Goal: Task Accomplishment & Management: Use online tool/utility

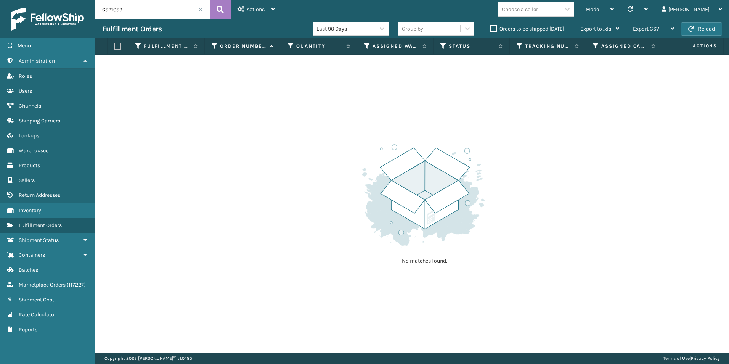
click at [200, 8] on span at bounding box center [200, 9] width 5 height 5
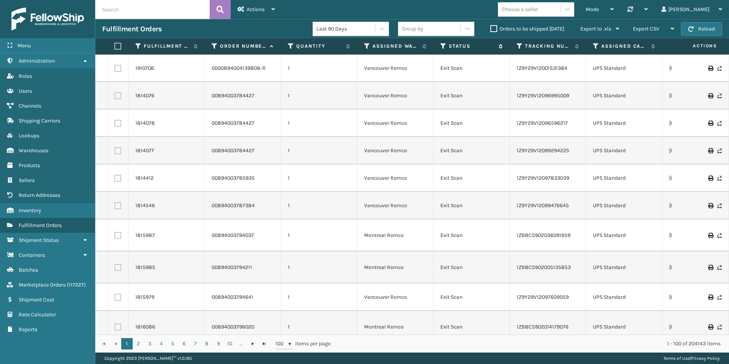
click at [442, 46] on icon at bounding box center [444, 46] width 6 height 7
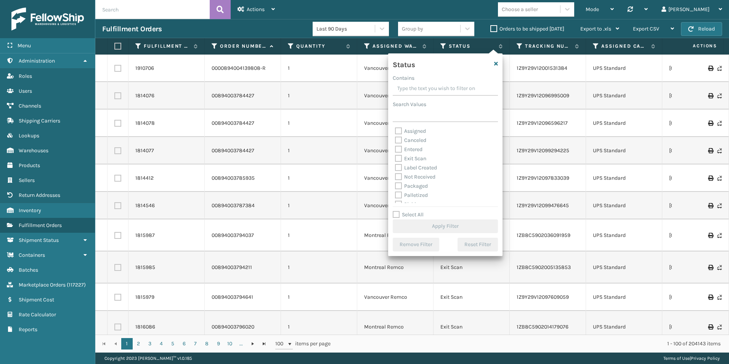
click at [399, 192] on label "Palletized" at bounding box center [411, 195] width 33 height 6
click at [396, 192] on input "Palletized" at bounding box center [395, 193] width 0 height 5
checkbox input "true"
click at [443, 229] on button "Apply Filter" at bounding box center [445, 226] width 105 height 14
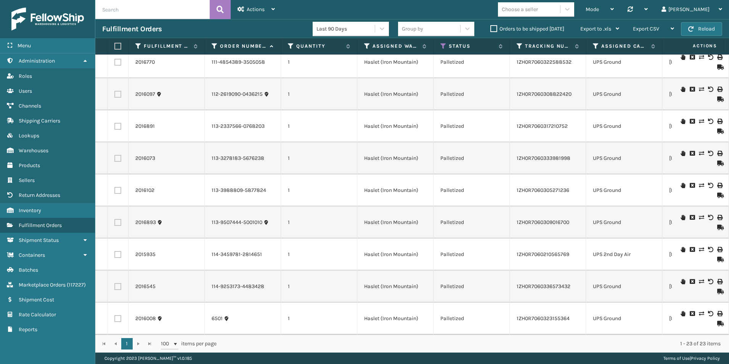
scroll to position [463, 0]
click at [614, 6] on div "Mode" at bounding box center [600, 9] width 28 height 19
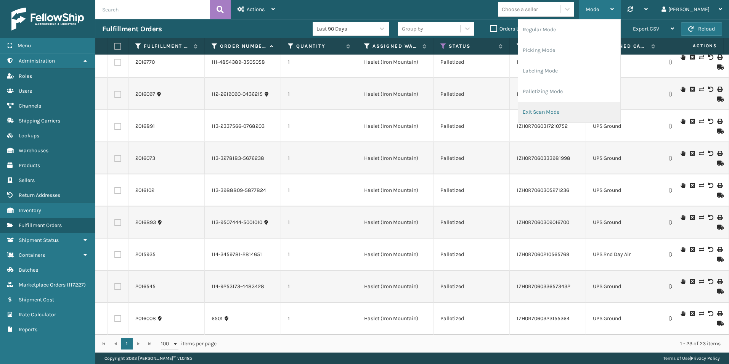
click at [589, 114] on li "Exit Scan Mode" at bounding box center [569, 112] width 102 height 21
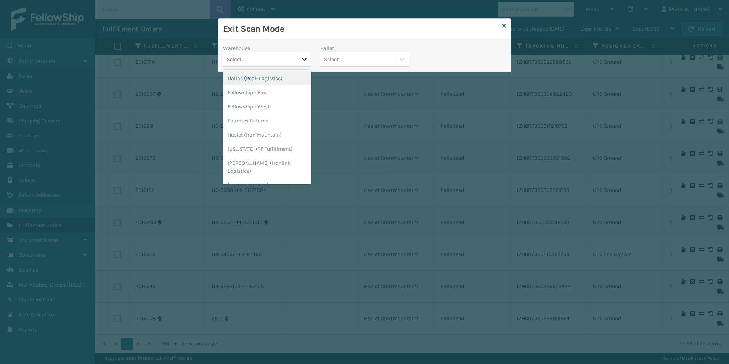
click at [306, 59] on icon at bounding box center [305, 59] width 5 height 3
click at [259, 135] on div "Haslet (Iron Mountain)" at bounding box center [267, 135] width 88 height 14
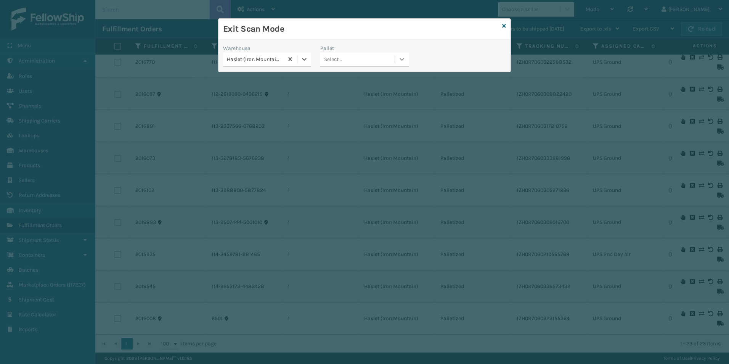
click at [402, 59] on icon at bounding box center [402, 59] width 8 height 8
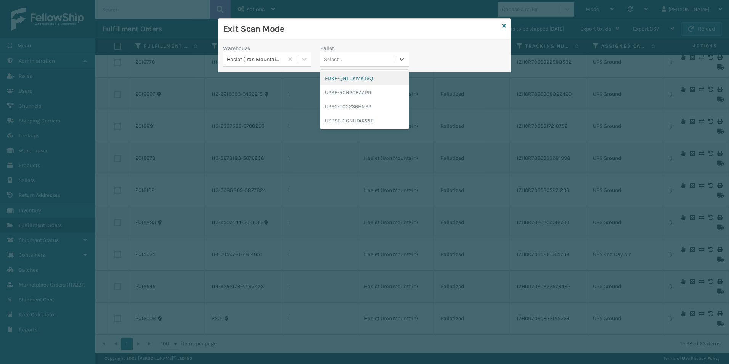
click at [452, 55] on div "Warehouse Haslet ([GEOGRAPHIC_DATA]) Pallet option FDXE-QNLUKMKJ6Q focused, 1 o…" at bounding box center [365, 57] width 292 height 27
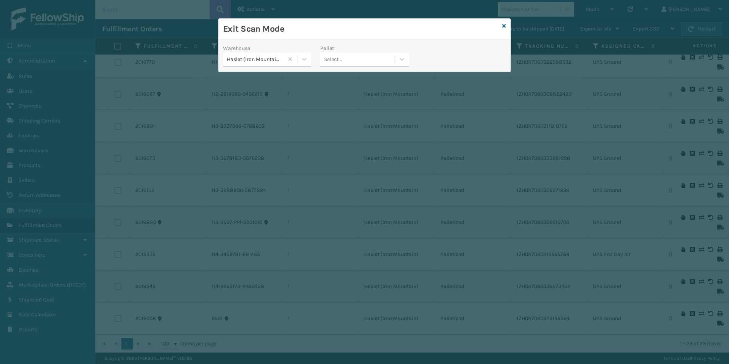
drag, startPoint x: 503, startPoint y: 26, endPoint x: 509, endPoint y: 23, distance: 6.2
click at [504, 25] on icon at bounding box center [504, 25] width 4 height 5
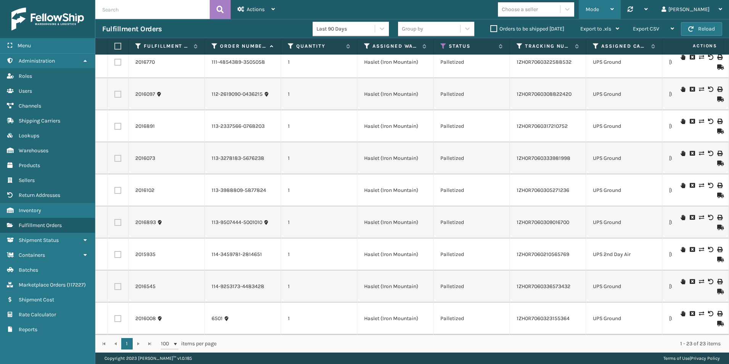
click at [599, 8] on span "Mode" at bounding box center [592, 9] width 13 height 6
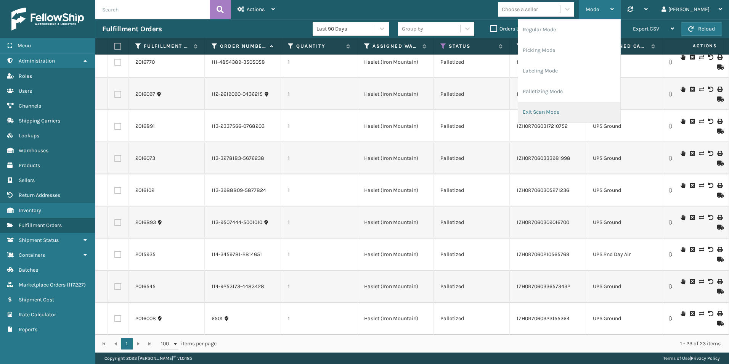
click at [587, 112] on li "Exit Scan Mode" at bounding box center [569, 112] width 102 height 21
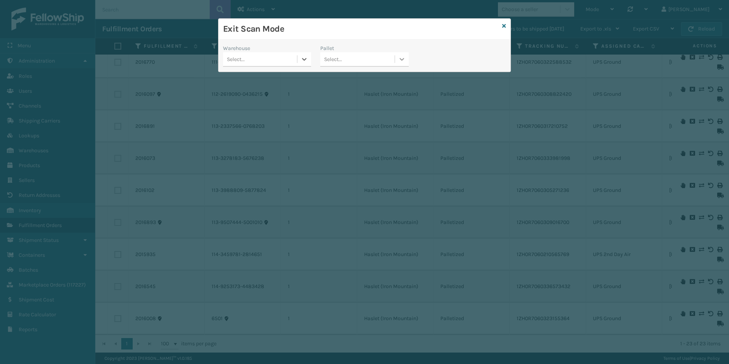
click at [403, 58] on icon at bounding box center [402, 59] width 8 height 8
click at [306, 62] on icon at bounding box center [305, 59] width 8 height 8
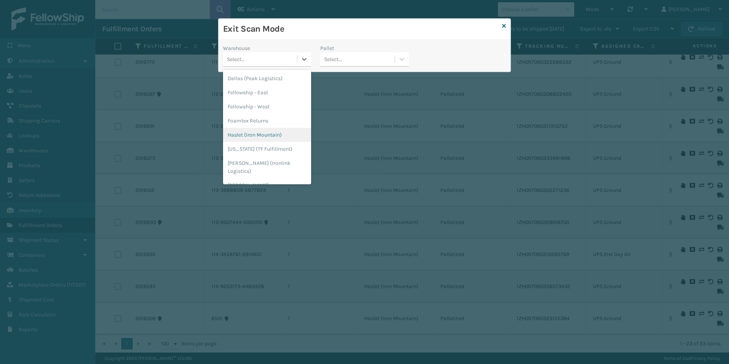
click at [266, 134] on div "Haslet (Iron Mountain)" at bounding box center [267, 135] width 88 height 14
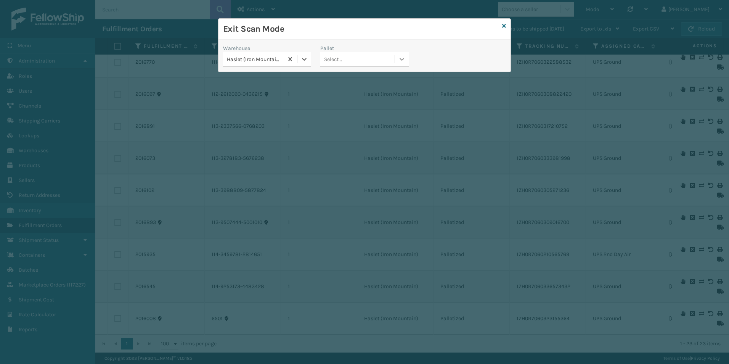
click at [401, 63] on div at bounding box center [402, 59] width 14 height 14
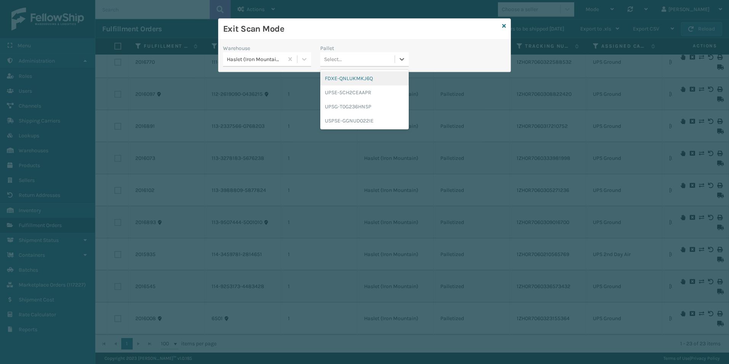
click at [342, 79] on div "FDXE-QNLUKMKJ6Q" at bounding box center [364, 78] width 88 height 14
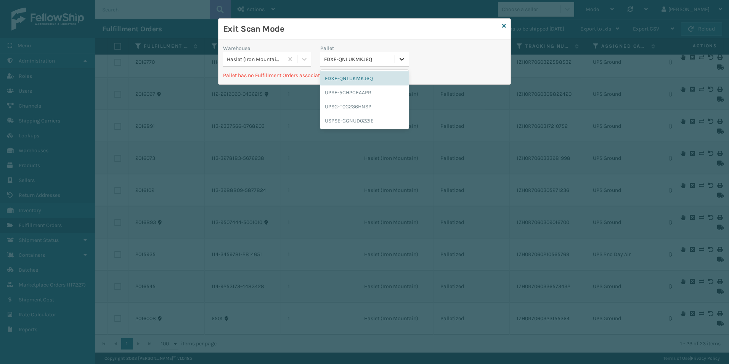
click at [399, 58] on icon at bounding box center [402, 59] width 8 height 8
click at [446, 72] on p "Pallet has no Fulfillment Orders associated with it." at bounding box center [364, 75] width 283 height 8
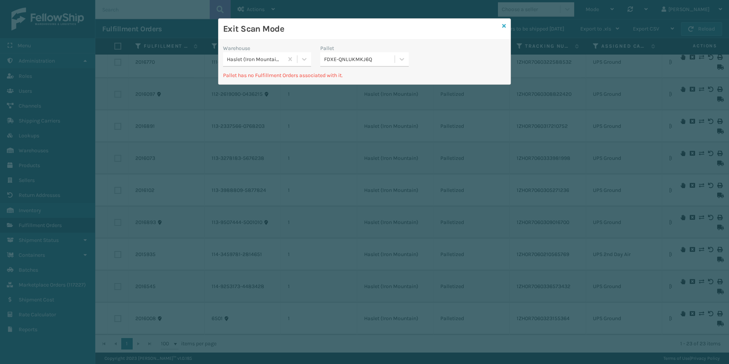
click at [506, 26] on icon at bounding box center [504, 25] width 4 height 5
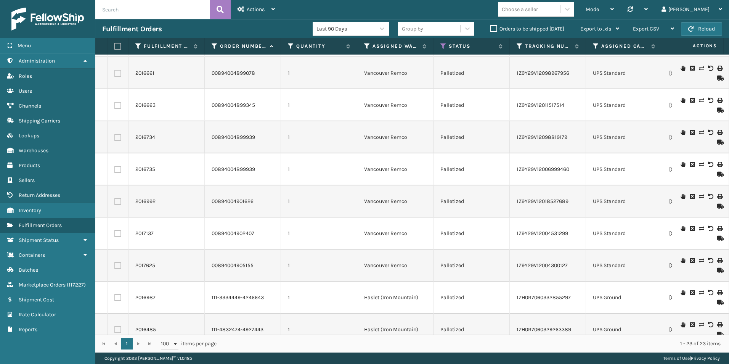
scroll to position [119, 0]
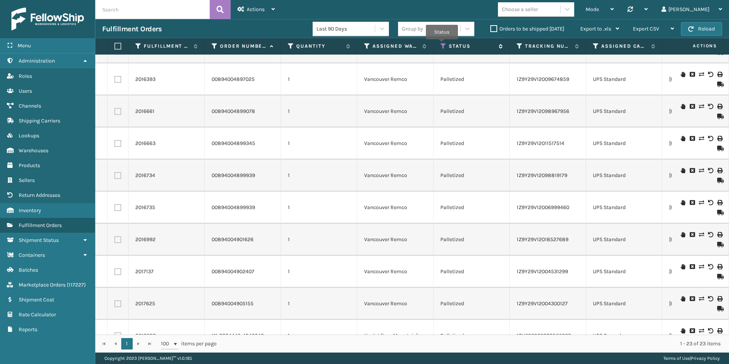
click at [442, 45] on icon at bounding box center [444, 46] width 6 height 7
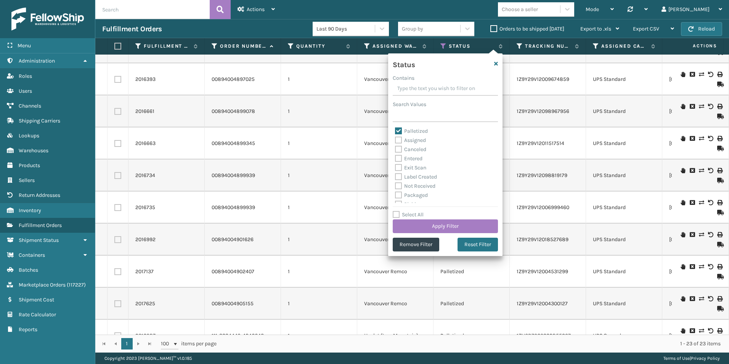
click at [398, 130] on label "Palletized" at bounding box center [411, 131] width 33 height 6
click at [396, 130] on input "Palletized" at bounding box center [395, 129] width 0 height 5
checkbox input "false"
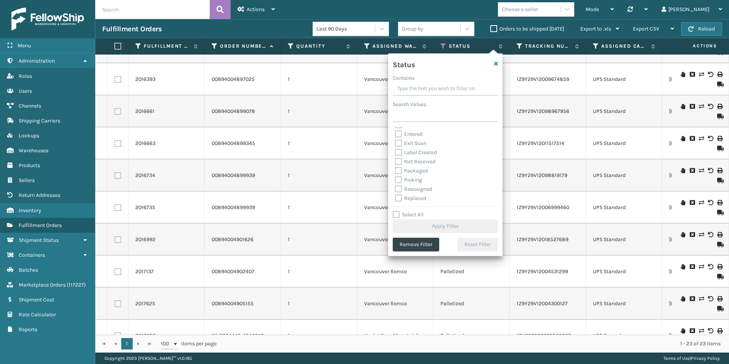
scroll to position [38, 0]
click at [399, 165] on label "Picking" at bounding box center [408, 166] width 27 height 6
click at [396, 165] on input "Picking" at bounding box center [395, 164] width 0 height 5
checkbox input "true"
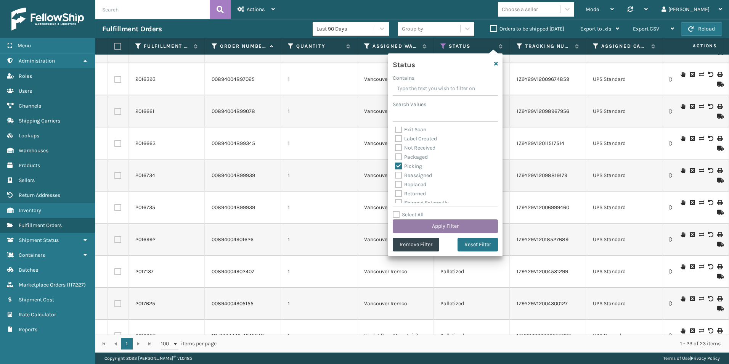
click at [458, 227] on button "Apply Filter" at bounding box center [445, 226] width 105 height 14
